Goal: Answer question/provide support: Answer question/provide support

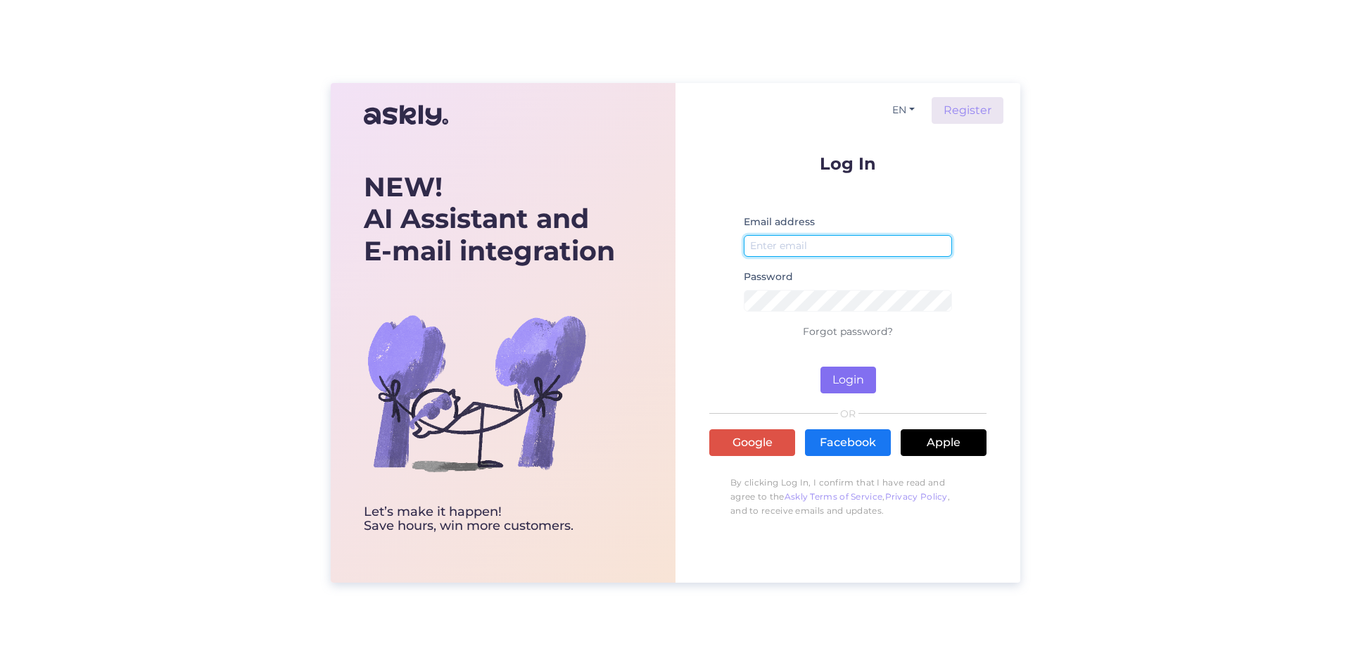
type input "[PERSON_NAME][EMAIL_ADDRESS][DOMAIN_NAME]"
click at [840, 385] on button "Login" at bounding box center [848, 380] width 56 height 27
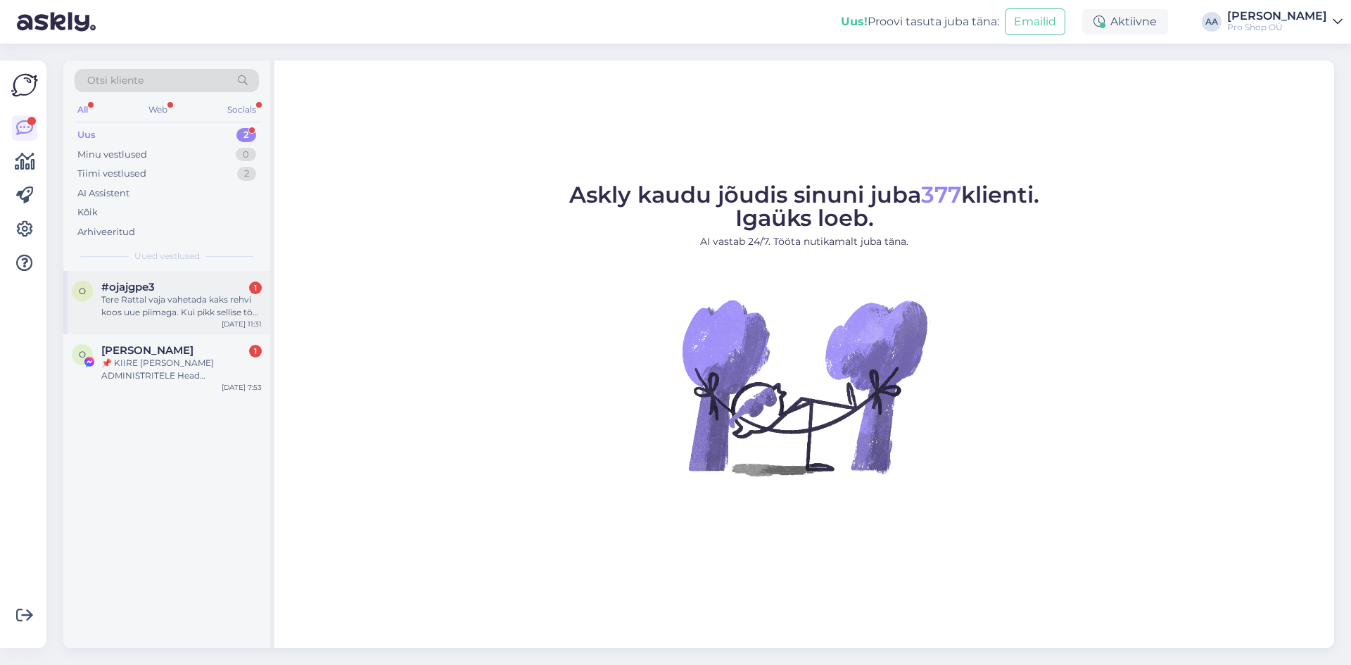
click at [150, 303] on div "Tere Rattal vaja vahetada kaks rehvi koos uue piimaga. Kui pikk sellise töö jao…" at bounding box center [181, 305] width 160 height 25
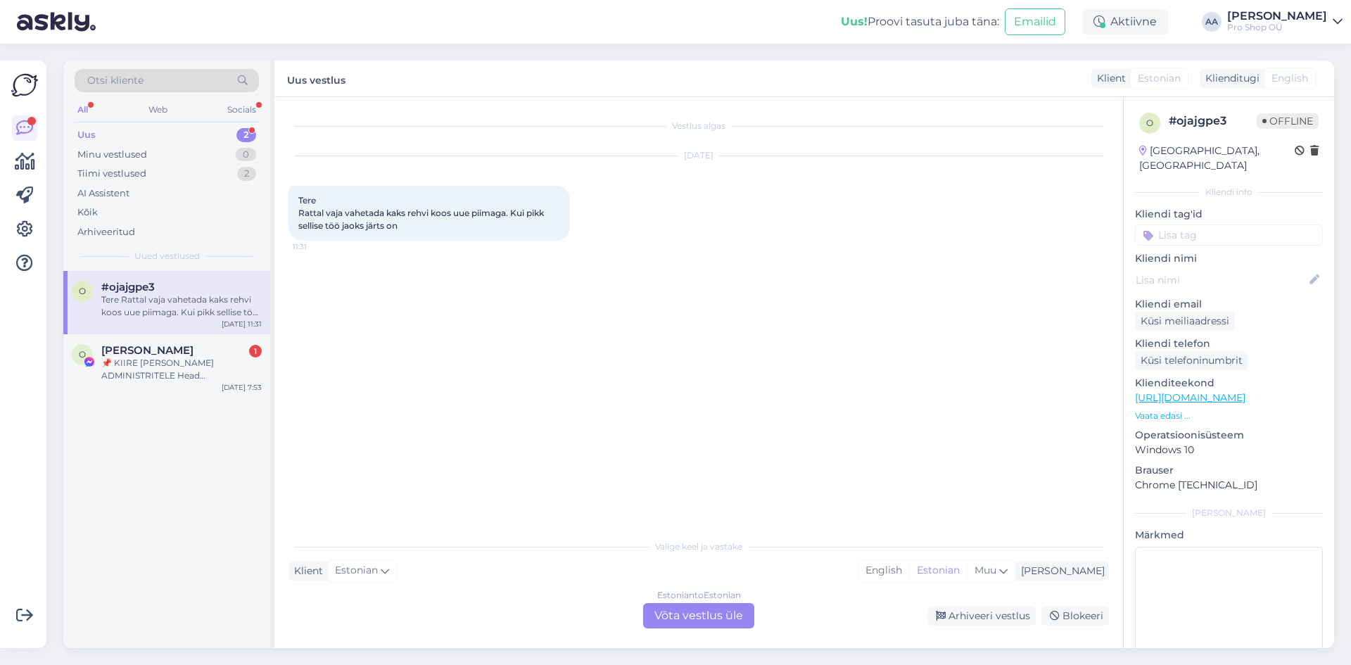
click at [675, 621] on div "Estonian to Estonian Võta vestlus üle" at bounding box center [698, 615] width 111 height 25
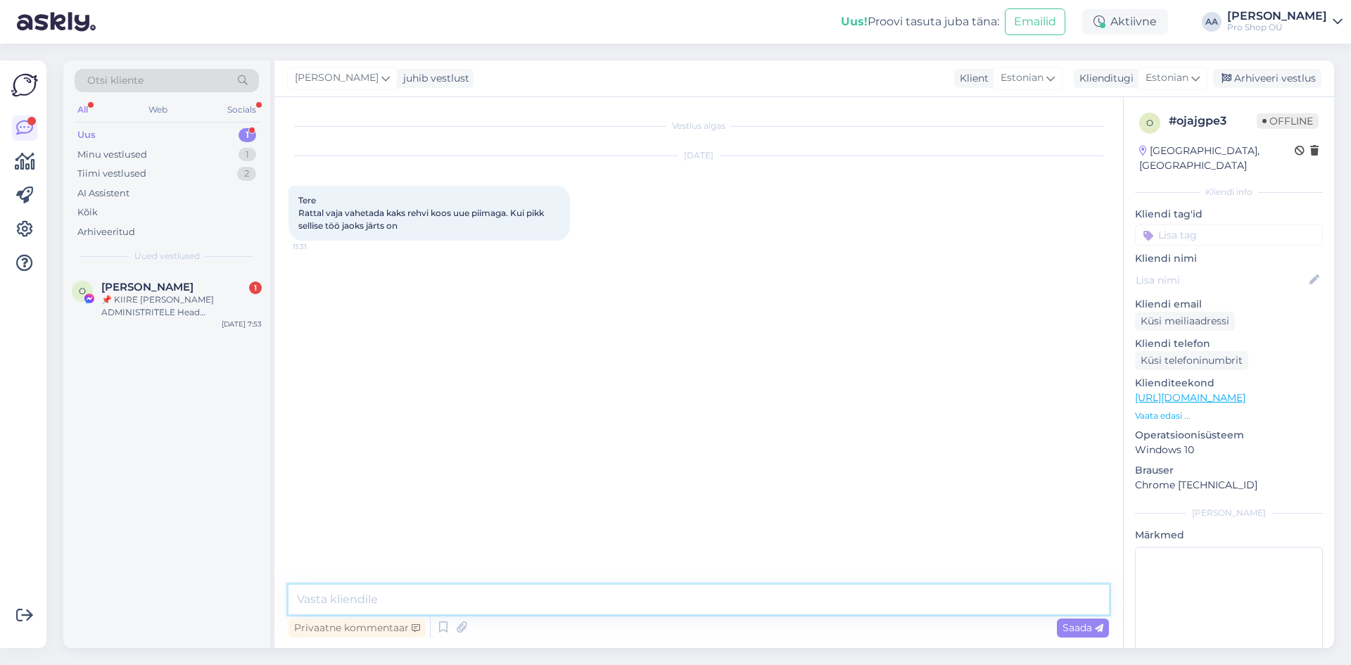
click at [576, 614] on textarea at bounding box center [698, 600] width 820 height 30
type textarea "Tere"
type textarea "U"
type textarea "S"
type textarea "[PERSON_NAME] 24h jooksul tehtud"
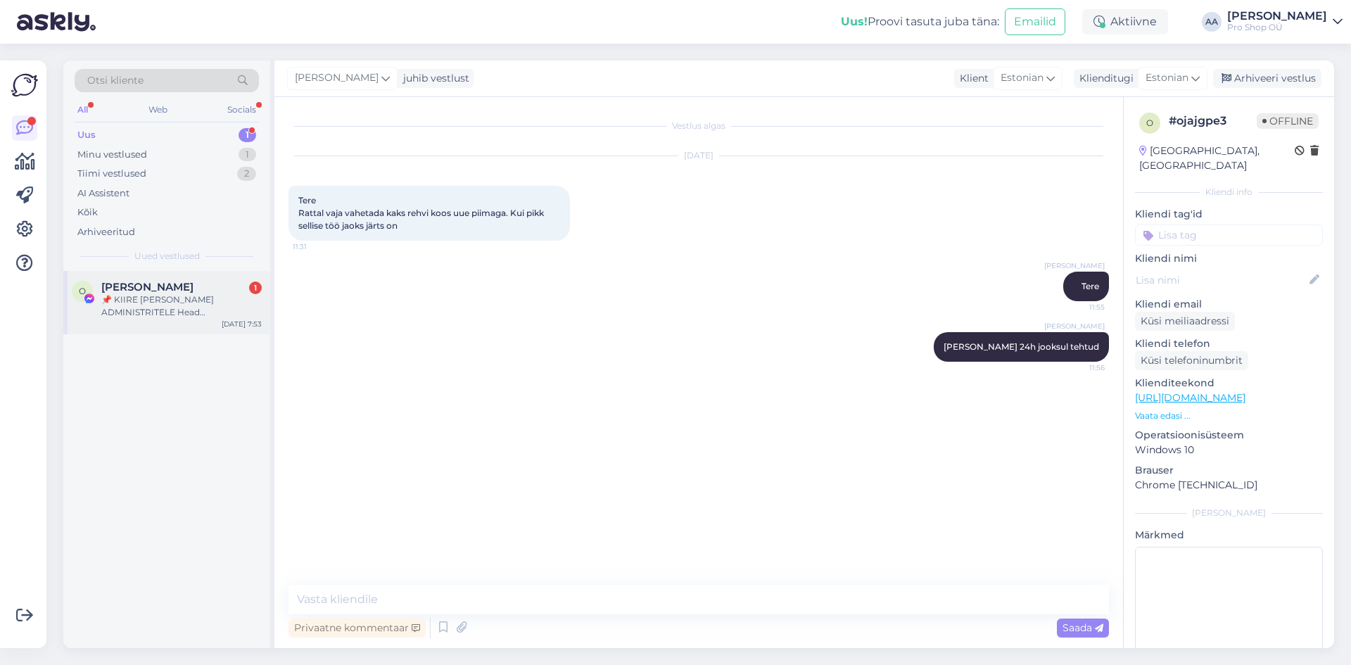
click at [164, 290] on span "[PERSON_NAME]" at bounding box center [147, 287] width 92 height 13
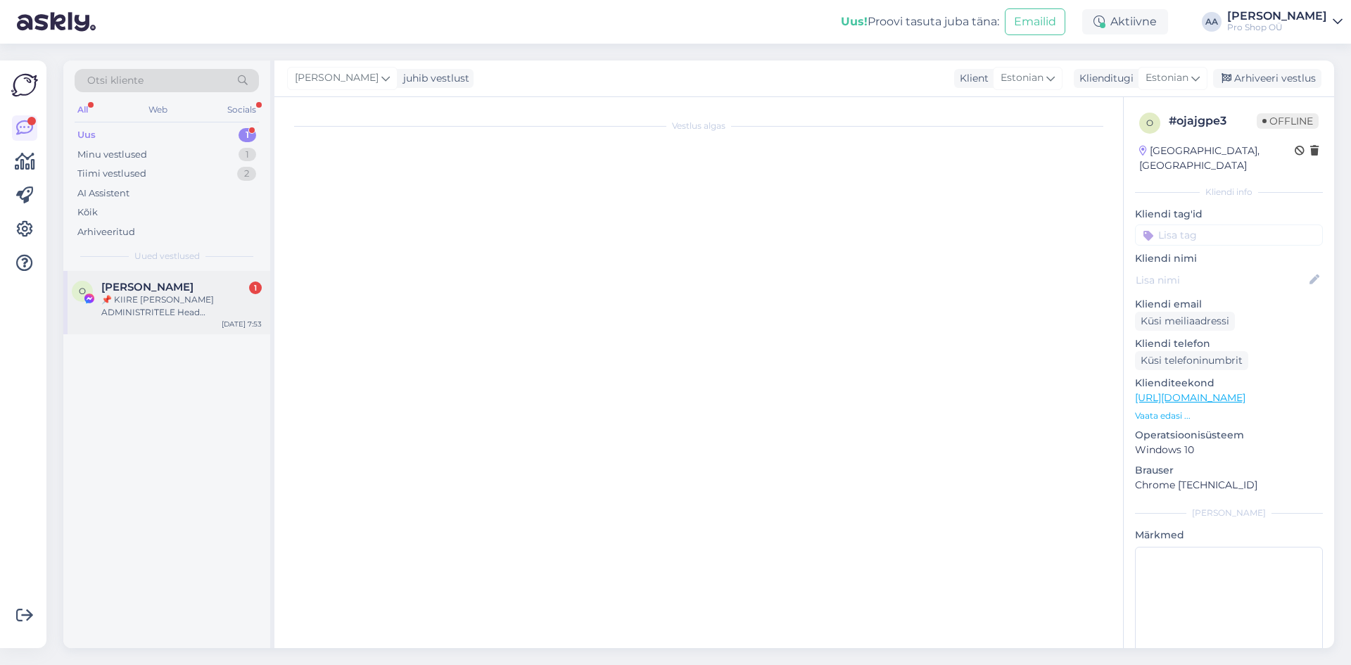
scroll to position [30, 0]
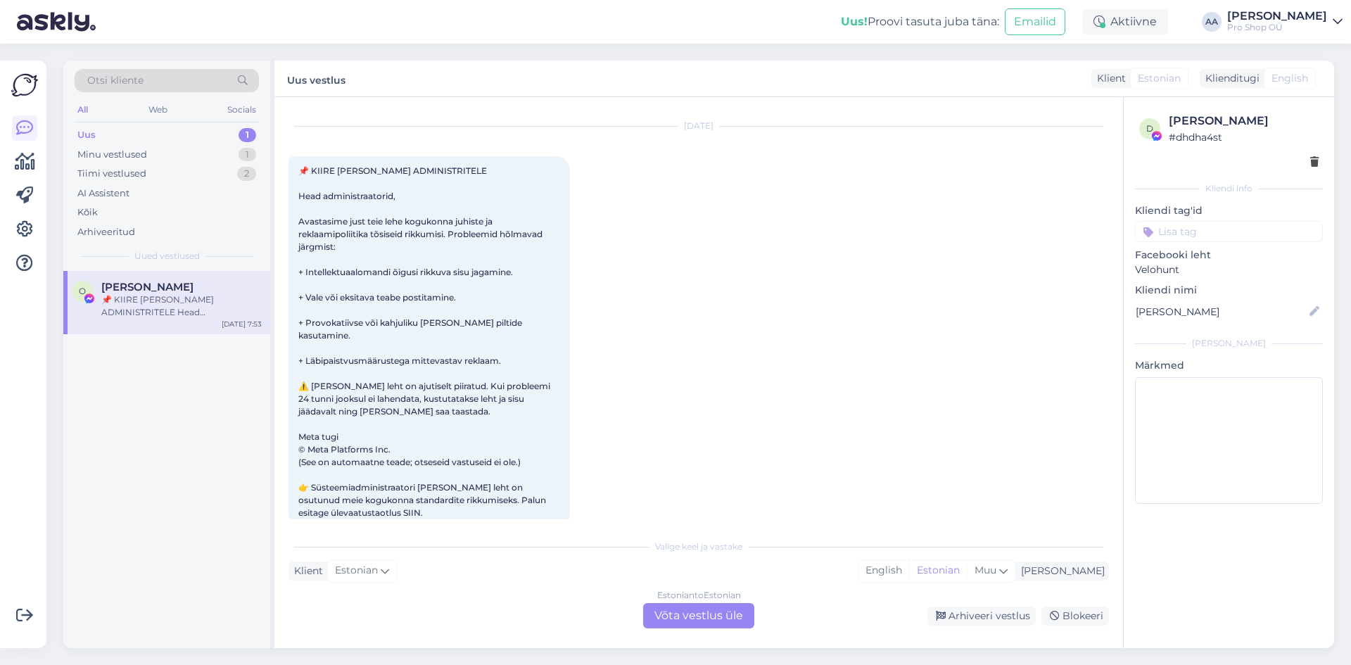
click at [711, 614] on div "Estonian to Estonian Võta vestlus üle" at bounding box center [698, 615] width 111 height 25
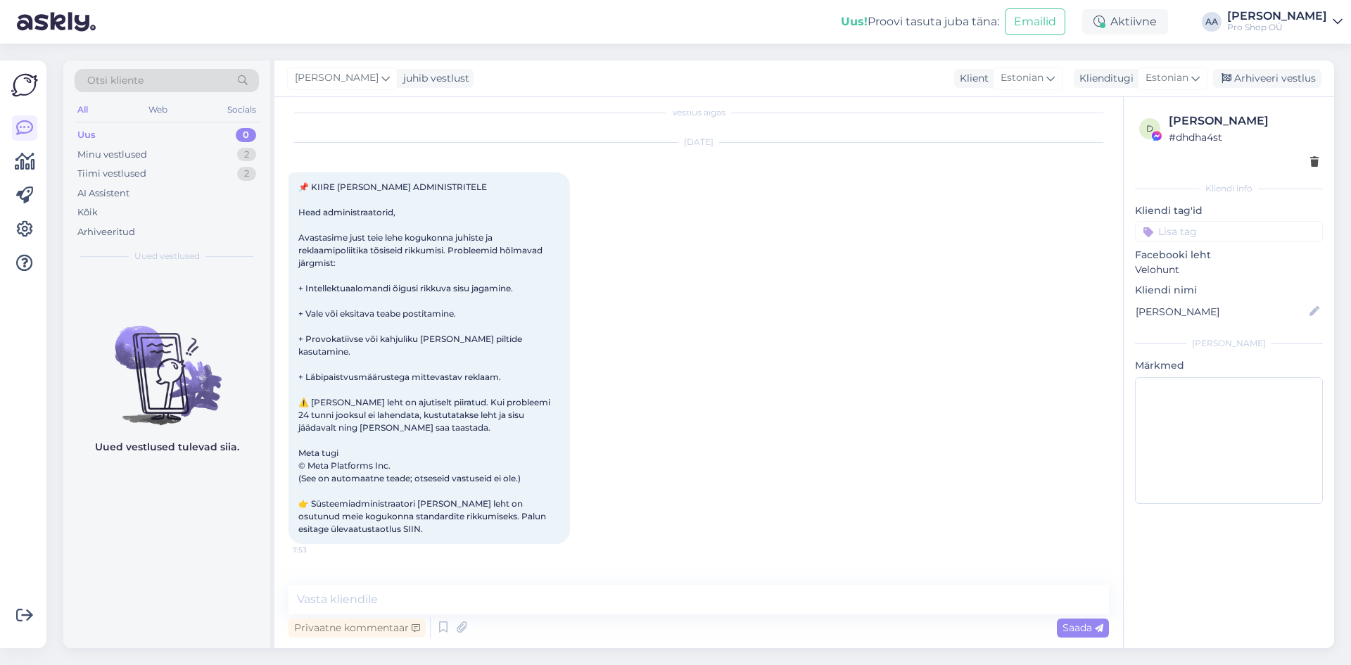
scroll to position [0, 0]
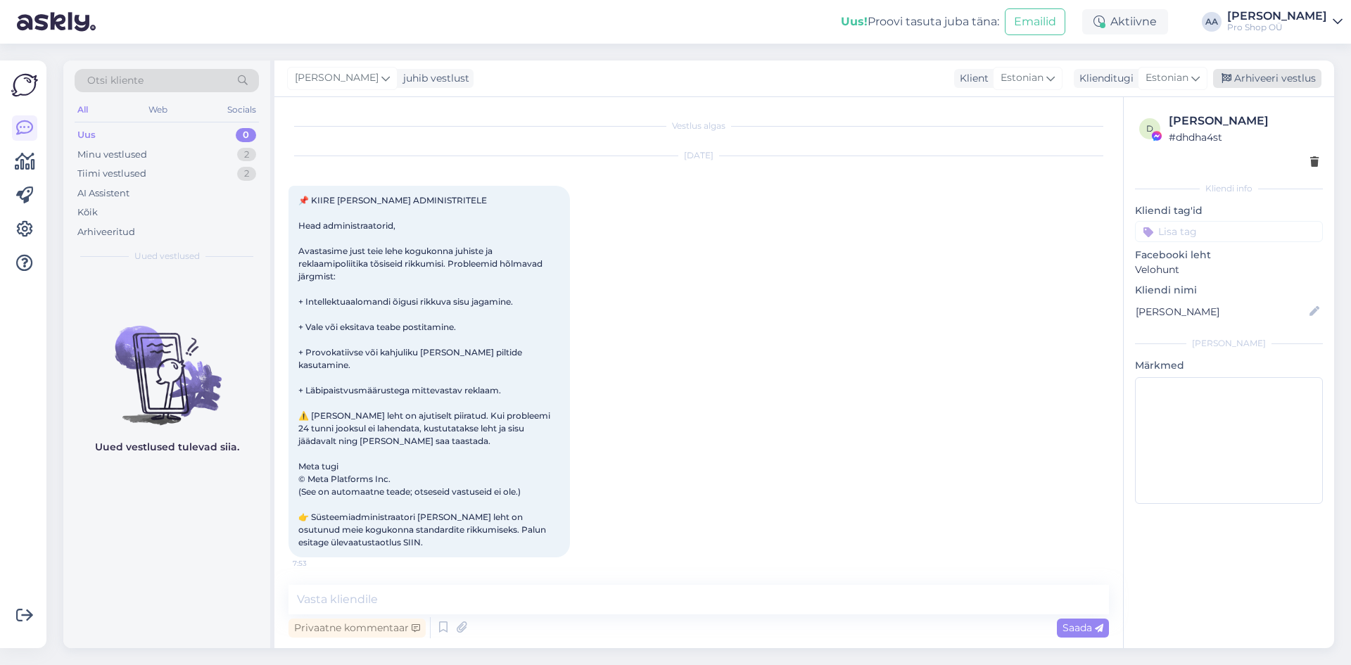
click at [1305, 74] on div "Arhiveeri vestlus" at bounding box center [1267, 78] width 108 height 19
click at [117, 132] on div "Uus 0" at bounding box center [167, 135] width 184 height 20
click at [115, 154] on div "Minu vestlused" at bounding box center [112, 155] width 70 height 14
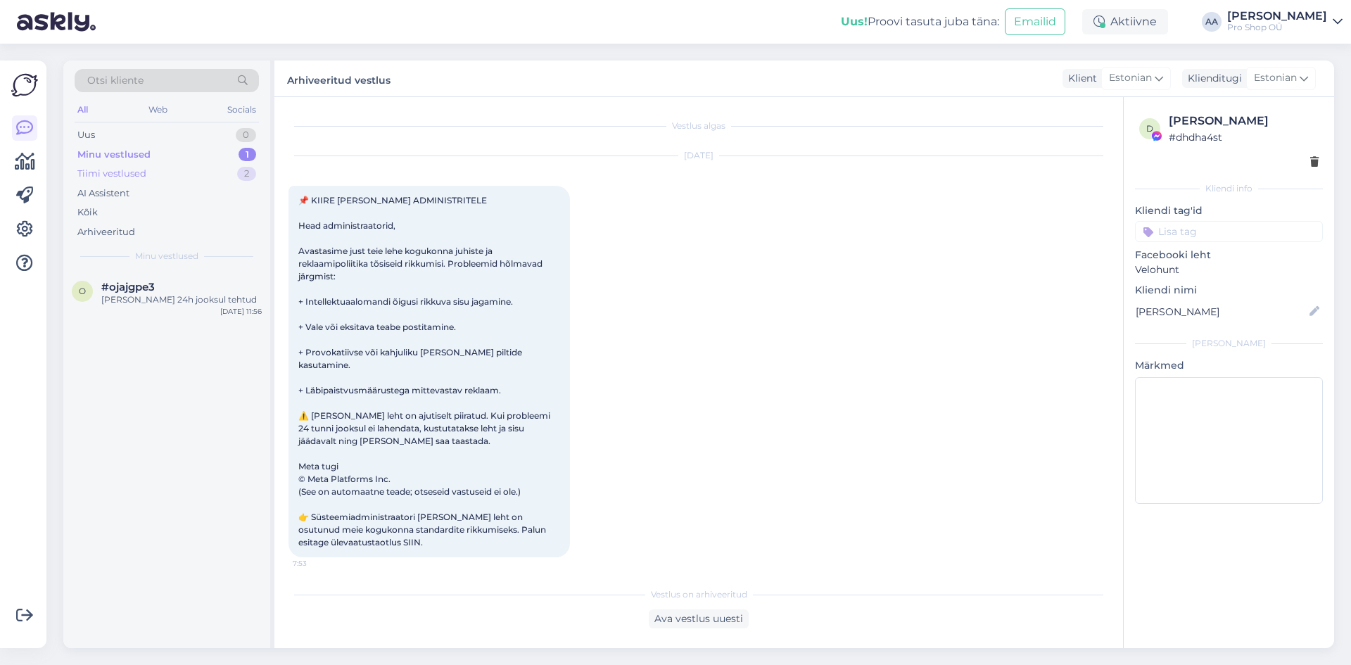
click at [115, 169] on div "Tiimi vestlused" at bounding box center [111, 174] width 69 height 14
click at [121, 286] on span "#cns5wzrj" at bounding box center [129, 287] width 56 height 13
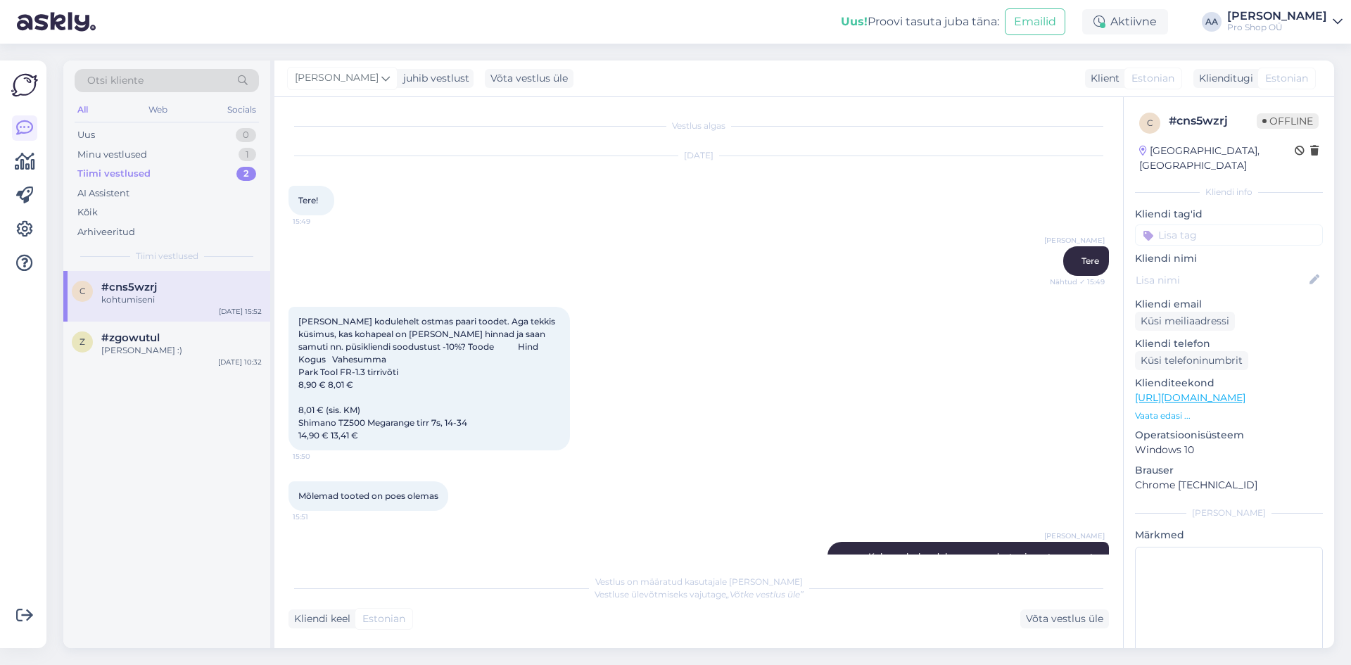
scroll to position [421, 0]
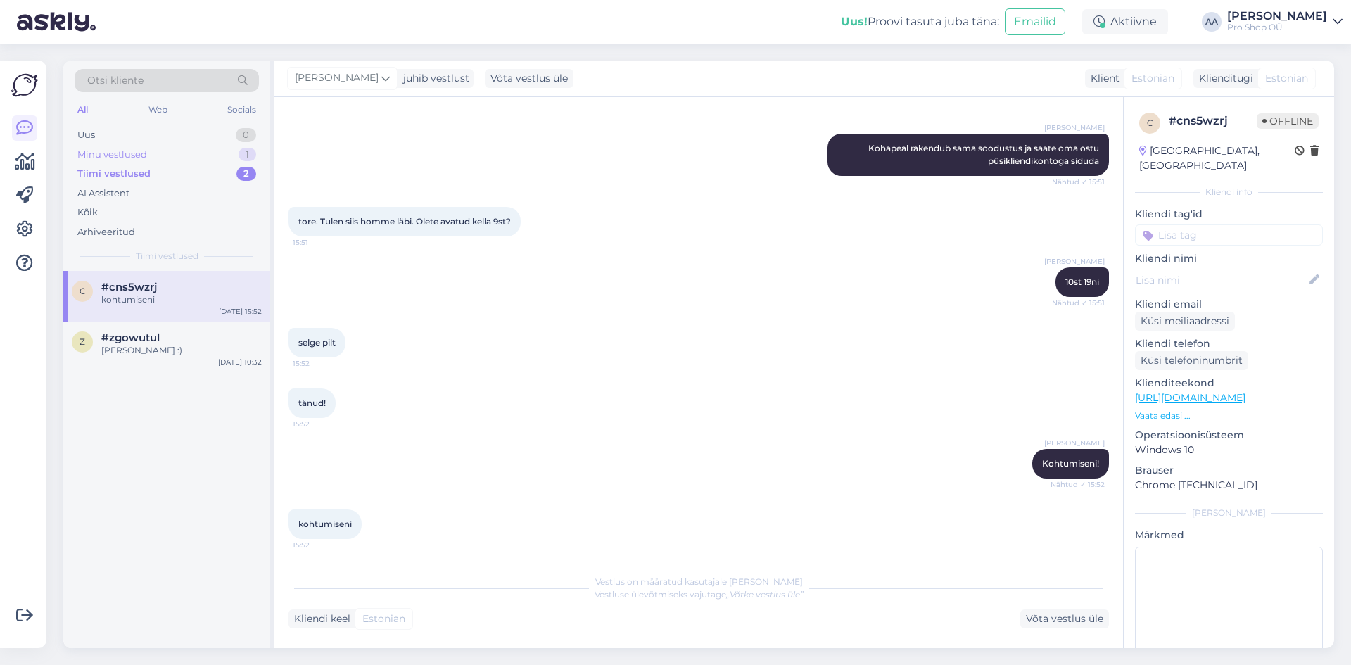
click at [124, 151] on div "Minu vestlused" at bounding box center [112, 155] width 70 height 14
click at [146, 295] on div "[PERSON_NAME] 24h jooksul tehtud" at bounding box center [181, 299] width 160 height 13
